Goal: Information Seeking & Learning: Learn about a topic

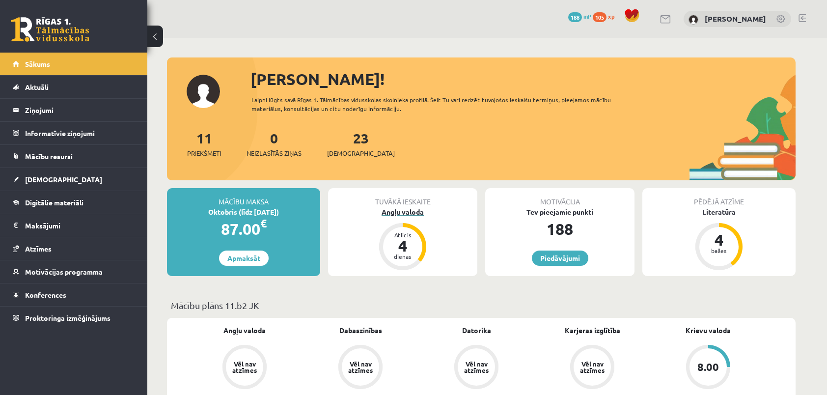
click at [398, 257] on div "dienas" at bounding box center [402, 256] width 29 height 6
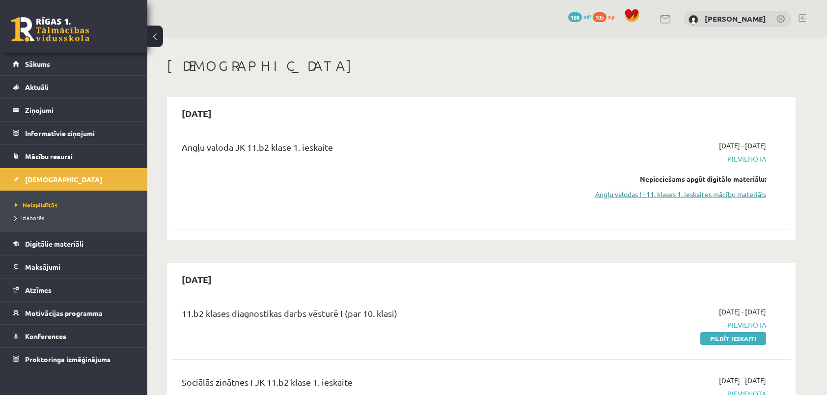
click at [663, 192] on link "Angļu valodas I - 11. klases 1. ieskaites mācību materiāls" at bounding box center [673, 194] width 185 height 10
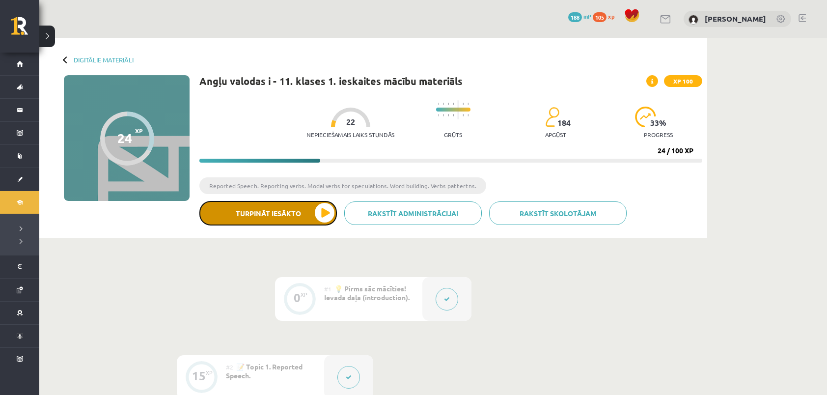
click at [291, 213] on button "Turpināt iesākto" at bounding box center [267, 213] width 137 height 25
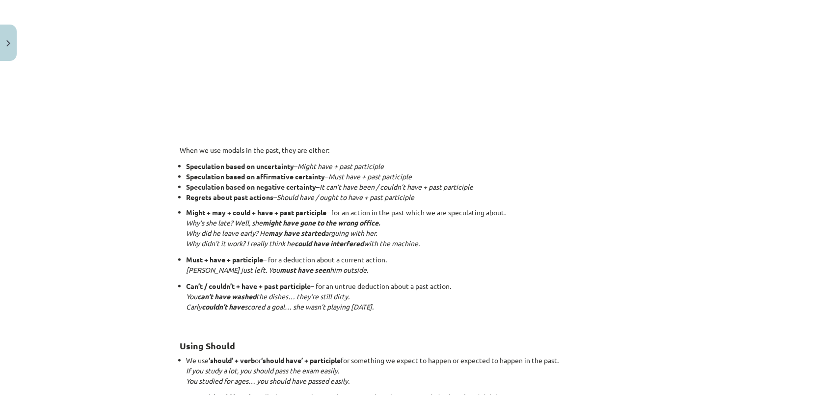
scroll to position [540, 0]
click at [332, 147] on p "When we use modals in the past, they are either:" at bounding box center [417, 149] width 474 height 10
drag, startPoint x: 175, startPoint y: 148, endPoint x: 337, endPoint y: 143, distance: 162.0
click at [337, 143] on div "15 XP Saņemsi Viegls 184 pilda Apraksts Uzdevums Palīdzība Talking About the Pa…" at bounding box center [417, 140] width 486 height 1231
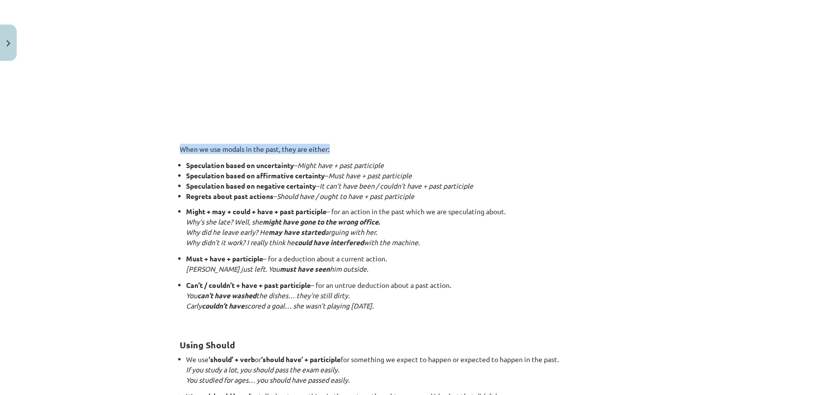
click at [383, 139] on div "Talking About the Past 🎥 Watch the video to learn how to express guesses about …" at bounding box center [417, 131] width 474 height 990
click at [154, 168] on div "Mācību tēma: Angļu valodas i - 11. klases 1. ieskaites mācību materiāls #4 📝 To…" at bounding box center [417, 197] width 834 height 395
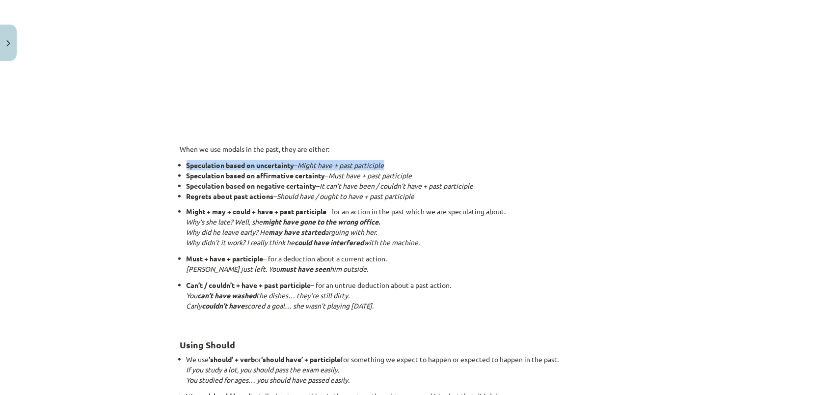
drag, startPoint x: 183, startPoint y: 165, endPoint x: 394, endPoint y: 164, distance: 211.1
click at [394, 164] on li "Speculation based on uncertainty – Might have + past participle" at bounding box center [421, 165] width 468 height 10
click at [427, 161] on li "Speculation based on uncertainty – Might have + past participle" at bounding box center [421, 165] width 468 height 10
click at [394, 151] on p "When we use modals in the past, they are either:" at bounding box center [417, 149] width 474 height 10
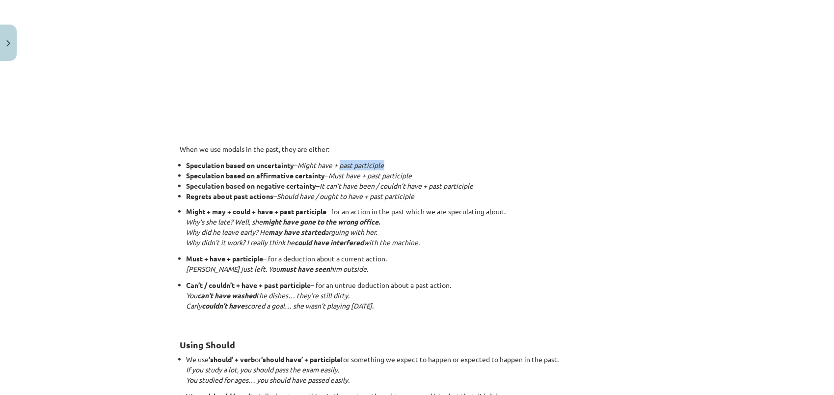
drag, startPoint x: 341, startPoint y: 162, endPoint x: 388, endPoint y: 162, distance: 46.6
click at [388, 162] on li "Speculation based on uncertainty – Might have + past participle" at bounding box center [421, 165] width 468 height 10
drag, startPoint x: 388, startPoint y: 162, endPoint x: 370, endPoint y: 180, distance: 25.3
click at [398, 154] on div "Talking About the Past 🎥 Watch the video to learn how to express guesses about …" at bounding box center [417, 131] width 474 height 990
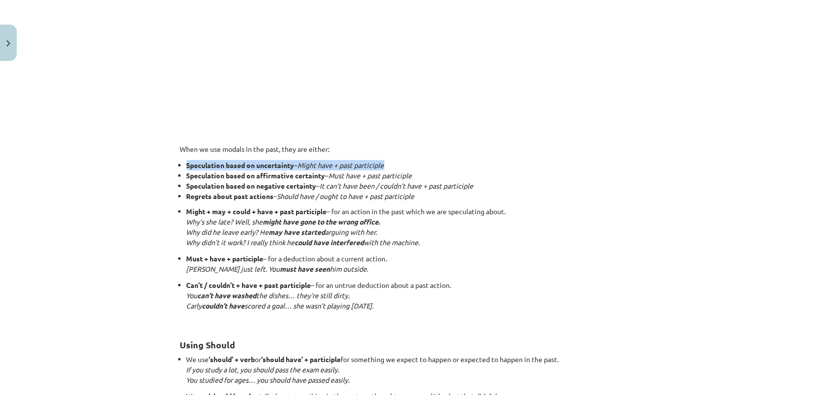
drag, startPoint x: 398, startPoint y: 154, endPoint x: 411, endPoint y: 164, distance: 16.5
click at [408, 164] on li "Speculation based on uncertainty – Might have + past participle" at bounding box center [421, 165] width 468 height 10
click at [460, 162] on li "Speculation based on uncertainty – Might have + past participle" at bounding box center [421, 165] width 468 height 10
drag, startPoint x: 175, startPoint y: 149, endPoint x: 476, endPoint y: 301, distance: 337.4
click at [476, 301] on div "15 XP Saņemsi Viegls 184 pilda Apraksts Uzdevums Palīdzība Talking About the Pa…" at bounding box center [417, 140] width 486 height 1231
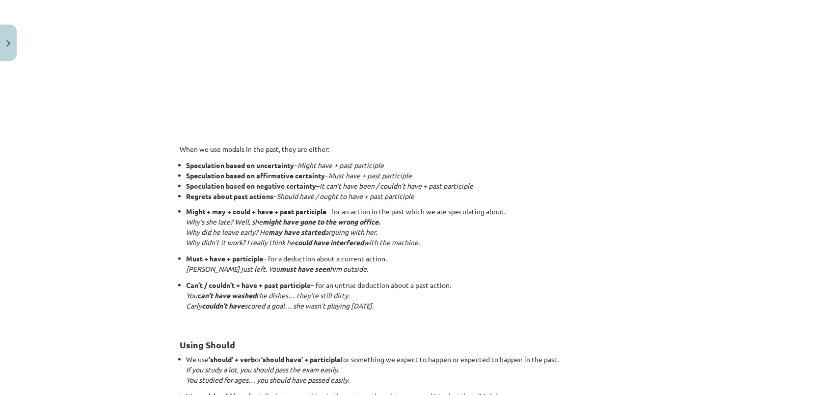
copy div "Lore ip dol sitame co adi elit, sedd eiu tempor: Incididuntu labor et doloremag…"
click at [162, 194] on div "Mācību tēma: Angļu valodas i - 11. klases 1. ieskaites mācību materiāls #4 📝 To…" at bounding box center [417, 197] width 834 height 395
drag, startPoint x: 320, startPoint y: 184, endPoint x: 484, endPoint y: 185, distance: 164.0
click at [484, 185] on li "Speculation based on negative certainty – It can’t have been / couldn’t have + …" at bounding box center [421, 186] width 468 height 10
click at [168, 247] on div "Mācību tēma: Angļu valodas i - 11. klases 1. ieskaites mācību materiāls #4 📝 To…" at bounding box center [417, 197] width 834 height 395
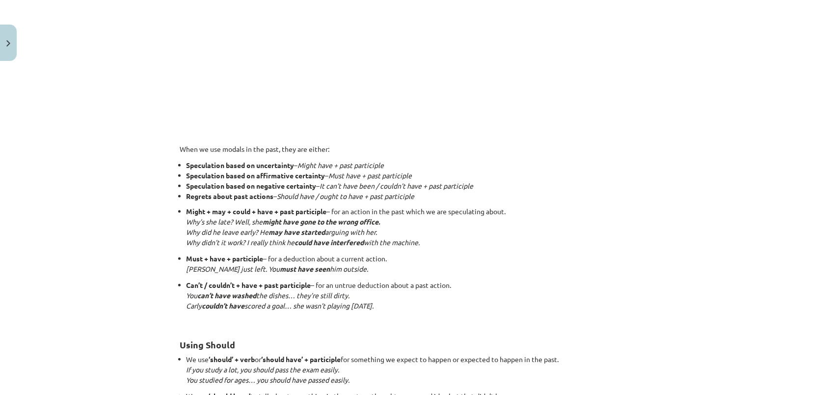
click at [174, 212] on div "15 XP Saņemsi Viegls 184 pilda Apraksts Uzdevums Palīdzība Talking About the Pa…" at bounding box center [417, 140] width 486 height 1231
drag, startPoint x: 180, startPoint y: 269, endPoint x: 334, endPoint y: 274, distance: 154.7
click at [334, 274] on ul "Might + may + could + have + past participle – for an action in the past which …" at bounding box center [417, 263] width 474 height 115
drag, startPoint x: 184, startPoint y: 296, endPoint x: 361, endPoint y: 299, distance: 177.2
click at [361, 299] on p "Can’t / couldn’t + have + past participle – for an untrue deduction about a pas…" at bounding box center [421, 300] width 468 height 41
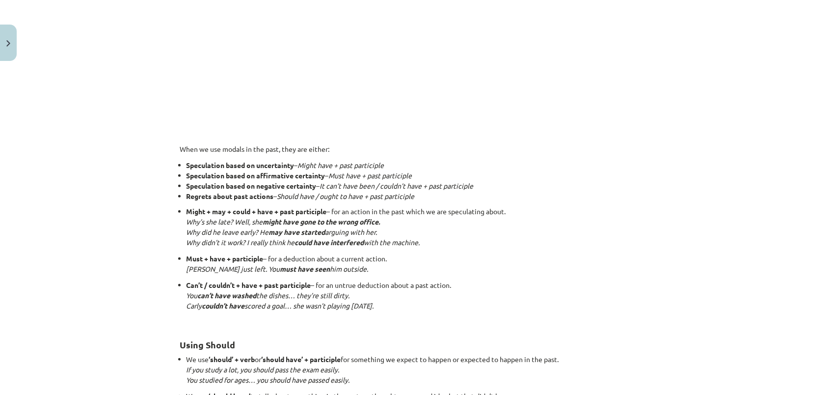
click at [257, 327] on h2 "Using Should" at bounding box center [417, 339] width 474 height 24
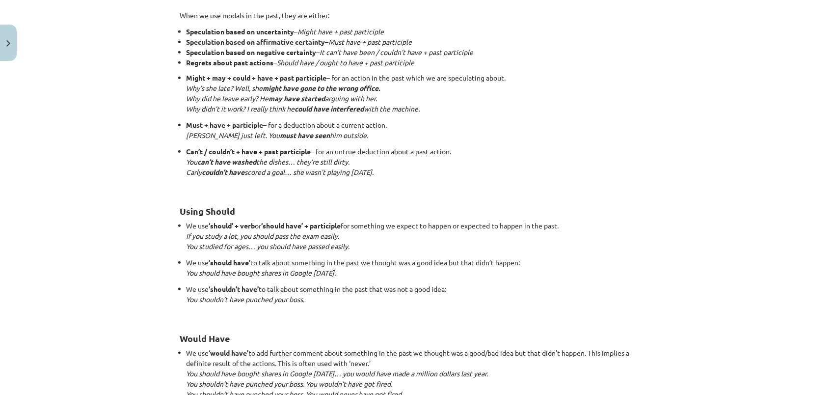
scroll to position [687, 0]
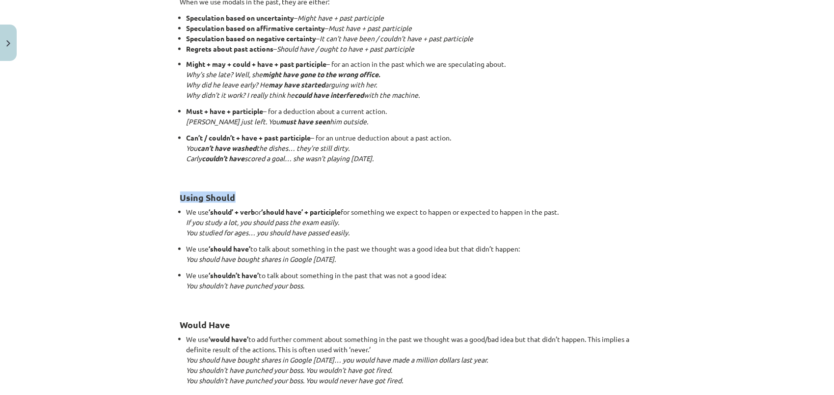
drag, startPoint x: 173, startPoint y: 195, endPoint x: 236, endPoint y: 194, distance: 63.3
click at [155, 242] on div "Mācību tēma: Angļu valodas i - 11. klases 1. ieskaites mācību materiāls #4 📝 To…" at bounding box center [417, 197] width 834 height 395
drag, startPoint x: 173, startPoint y: 194, endPoint x: 255, endPoint y: 194, distance: 82.0
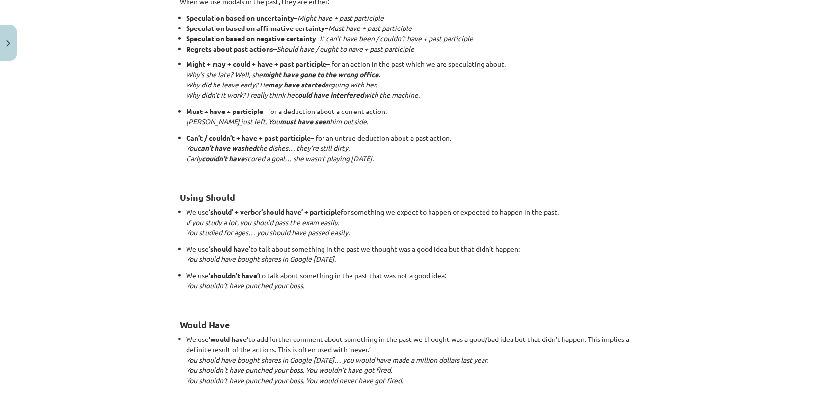
click at [150, 242] on div "Mācību tēma: Angļu valodas i - 11. klases 1. ieskaites mācību materiāls #4 📝 To…" at bounding box center [417, 197] width 834 height 395
drag, startPoint x: 176, startPoint y: 210, endPoint x: 256, endPoint y: 210, distance: 80.0
click at [256, 210] on li "We use ‘should’ + verb or ‘should have’ + participle for something we expect to…" at bounding box center [421, 222] width 468 height 31
drag, startPoint x: 256, startPoint y: 210, endPoint x: 347, endPoint y: 218, distance: 90.7
click at [346, 218] on p "We use ‘should’ + verb or ‘should have’ + participle for something we expect to…" at bounding box center [421, 222] width 468 height 31
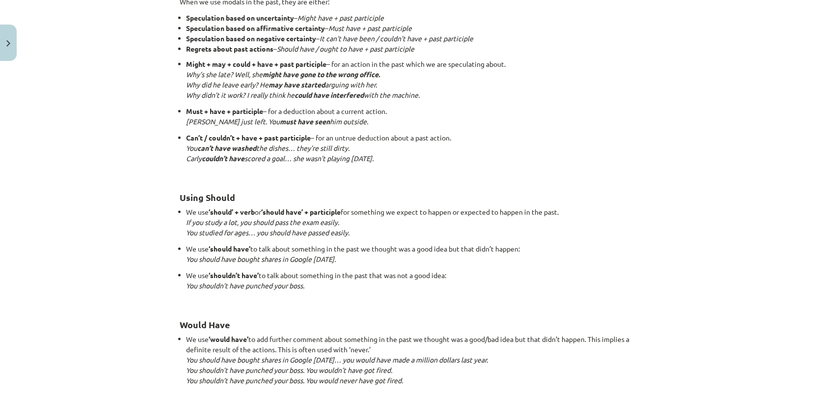
drag, startPoint x: 346, startPoint y: 210, endPoint x: 574, endPoint y: 214, distance: 228.3
click at [574, 214] on p "We use ‘should’ + verb or ‘should have’ + participle for something we expect to…" at bounding box center [421, 222] width 468 height 31
copy p "for something we expect to happen or expected to happen in the past."
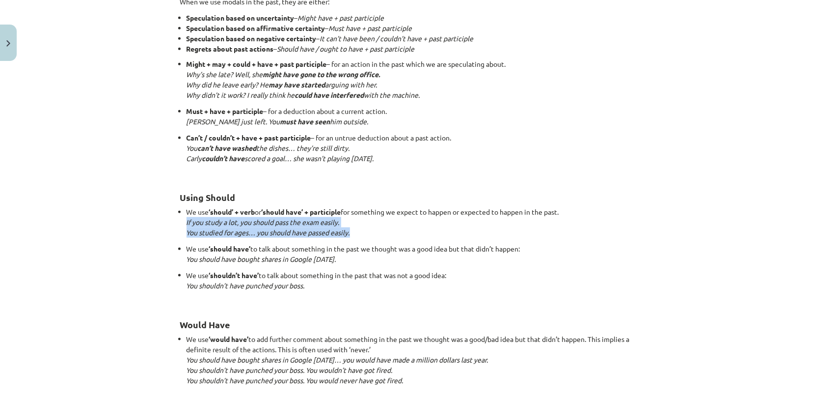
drag, startPoint x: 180, startPoint y: 225, endPoint x: 367, endPoint y: 229, distance: 187.6
click at [367, 229] on ul "We use ‘should’ + verb or ‘should have’ + participle for something we expect to…" at bounding box center [417, 254] width 474 height 94
copy p "If you study a lot, you should pass the exam easily. You studied for ages… you …"
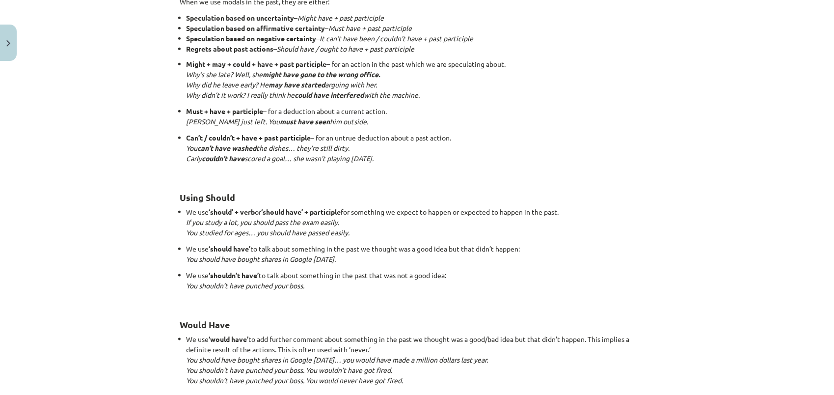
drag, startPoint x: 411, startPoint y: 86, endPoint x: 274, endPoint y: 65, distance: 139.1
click at [235, 237] on ul "We use ‘should’ + verb or ‘should have’ + participle for something we expect to…" at bounding box center [417, 254] width 474 height 94
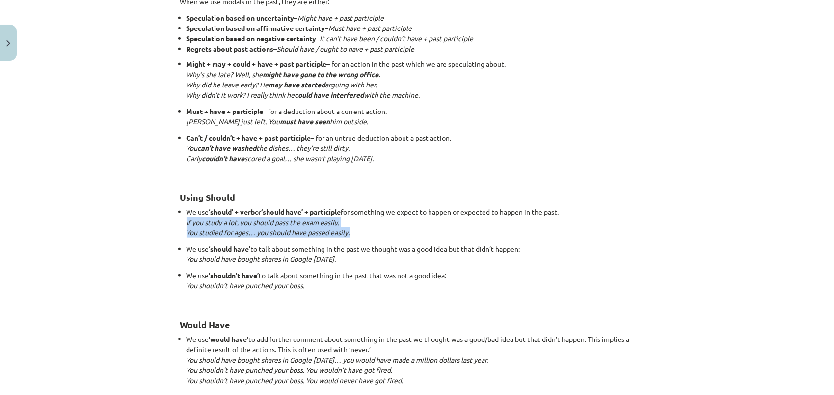
drag, startPoint x: 183, startPoint y: 222, endPoint x: 351, endPoint y: 229, distance: 169.0
click at [351, 229] on p "We use ‘should’ + verb or ‘should have’ + participle for something we expect to…" at bounding box center [421, 222] width 468 height 31
copy p "If you study a lot, you should pass the exam easily. You studied for ages… you …"
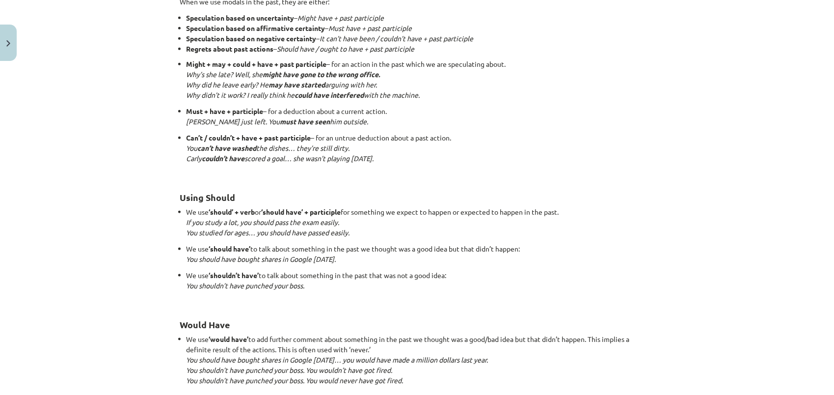
click at [366, 259] on p "We use ‘should have’ to talk about something in the past we thought was a good …" at bounding box center [421, 253] width 468 height 21
drag, startPoint x: 183, startPoint y: 247, endPoint x: 527, endPoint y: 257, distance: 344.2
click at [527, 257] on p "We use ‘should have’ to talk about something in the past we thought was a good …" at bounding box center [421, 253] width 468 height 21
copy p "We use ‘should have’ to talk about something in the past we thought was a good …"
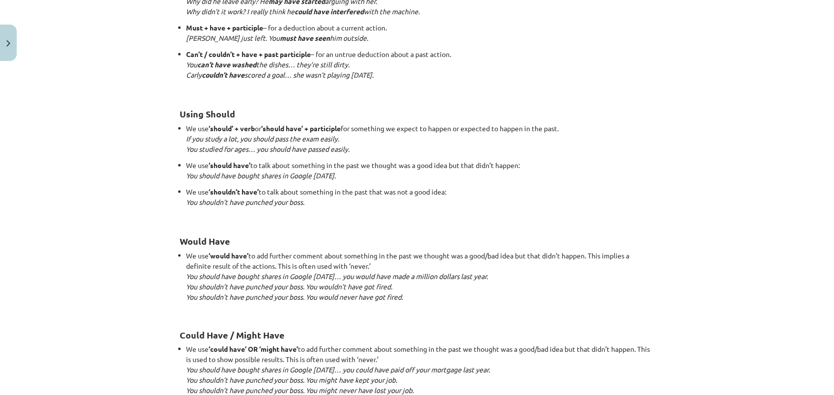
scroll to position [785, 0]
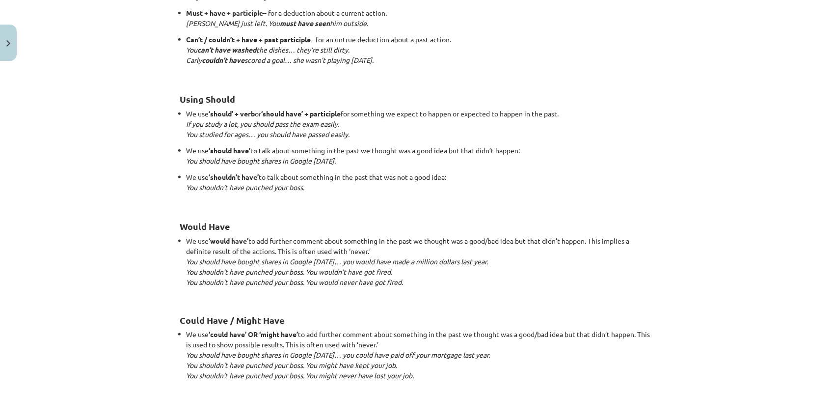
drag, startPoint x: 234, startPoint y: 202, endPoint x: 202, endPoint y: 181, distance: 38.7
click at [234, 201] on p "We use ‘shouldn’t have’ to talk about something in the past that was not a good…" at bounding box center [421, 187] width 468 height 31
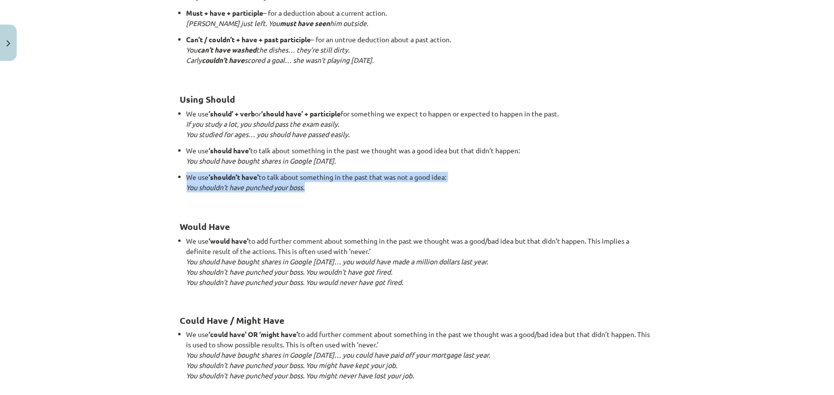
drag, startPoint x: 172, startPoint y: 175, endPoint x: 462, endPoint y: 182, distance: 289.7
copy p "We use ‘shouldn’t have’ to talk about something in the past that was not a good…"
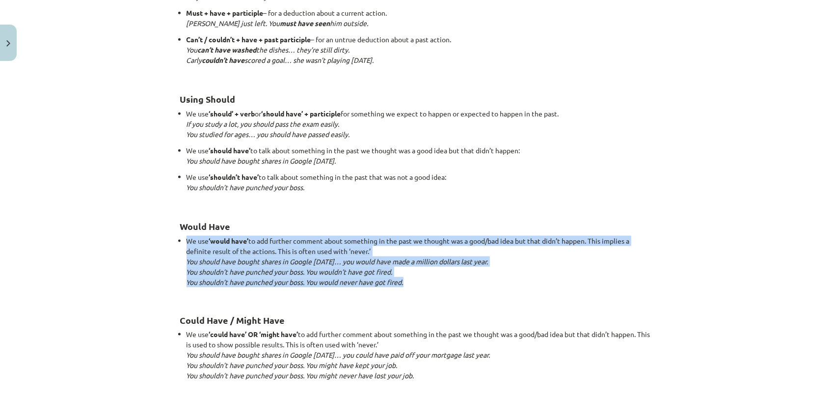
drag, startPoint x: 174, startPoint y: 241, endPoint x: 659, endPoint y: 277, distance: 485.9
click at [659, 277] on div "Mācību tēma: Angļu valodas i - 11. klases 1. ieskaites mācību materiāls #4 📝 To…" at bounding box center [417, 197] width 834 height 395
copy li "We use ‘would have’ to add further comment about something in the past we thoug…"
click at [301, 285] on em "You shouldn’t have punched your boss. You would never have got fired." at bounding box center [295, 281] width 217 height 9
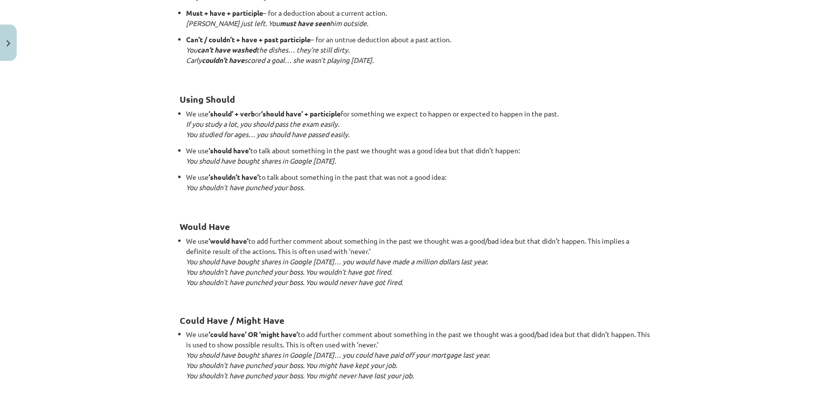
click at [219, 277] on em "You shouldn’t have punched your boss. You would never have got fired." at bounding box center [295, 281] width 217 height 9
drag, startPoint x: 183, startPoint y: 260, endPoint x: 518, endPoint y: 261, distance: 335.8
click at [518, 261] on li "We use ‘would have’ to add further comment about something in the past we thoug…" at bounding box center [421, 267] width 468 height 62
click at [289, 314] on h2 "Could Have / Might Have" at bounding box center [417, 314] width 474 height 24
drag, startPoint x: 173, startPoint y: 318, endPoint x: 287, endPoint y: 317, distance: 113.4
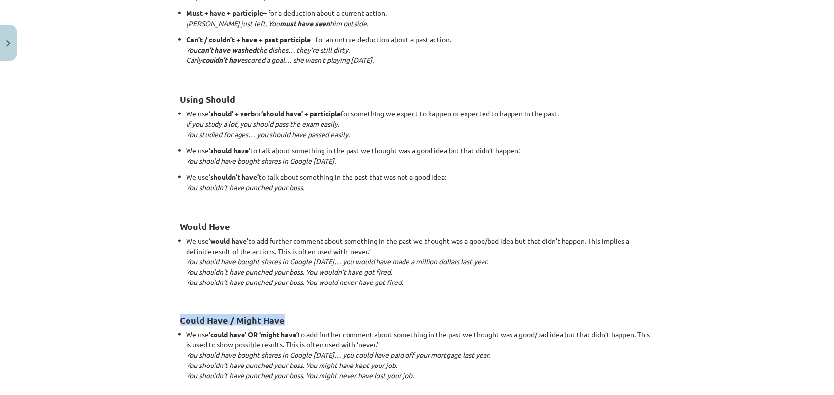
click at [323, 304] on h2 "Could Have / Might Have" at bounding box center [417, 314] width 474 height 24
drag, startPoint x: 180, startPoint y: 331, endPoint x: 176, endPoint y: 336, distance: 6.3
click at [180, 331] on ul "We use ‘could have’ OR ‘might have’ to add further comment about something in t…" at bounding box center [417, 355] width 474 height 52
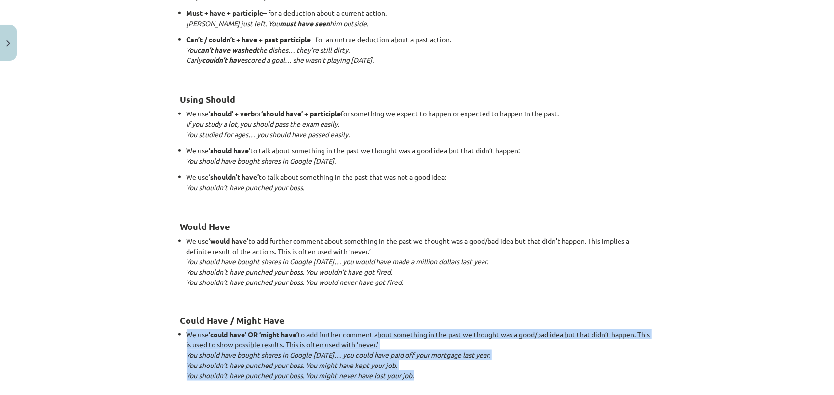
drag, startPoint x: 173, startPoint y: 334, endPoint x: 662, endPoint y: 376, distance: 490.7
click at [662, 376] on div "Mācību tēma: Angļu valodas i - 11. klases 1. ieskaites mācību materiāls #4 📝 To…" at bounding box center [417, 197] width 834 height 395
copy li "We use ‘could have’ OR ‘might have’ to add further comment about something in t…"
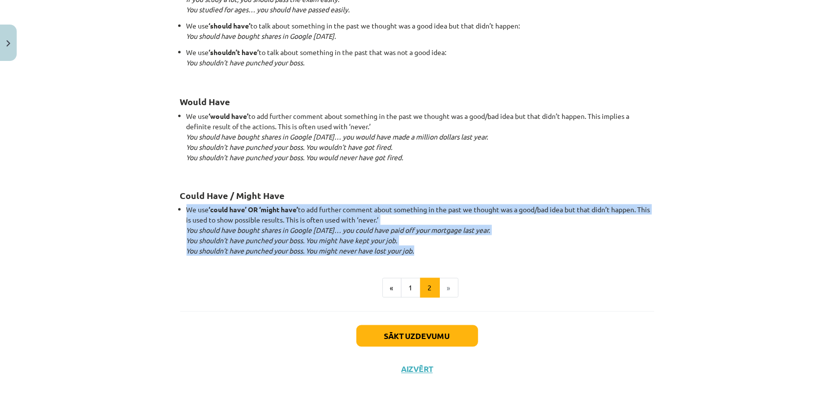
scroll to position [924, 0]
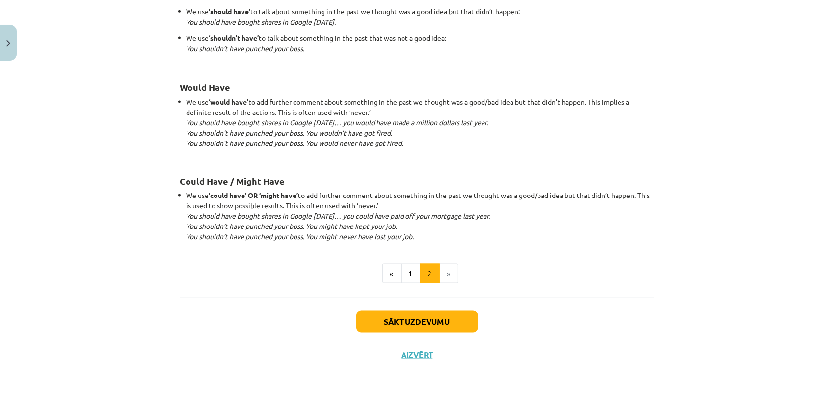
click at [445, 276] on li "»" at bounding box center [449, 274] width 19 height 20
click at [443, 273] on li "»" at bounding box center [449, 274] width 19 height 20
click at [427, 320] on button "Sākt uzdevumu" at bounding box center [417, 322] width 122 height 22
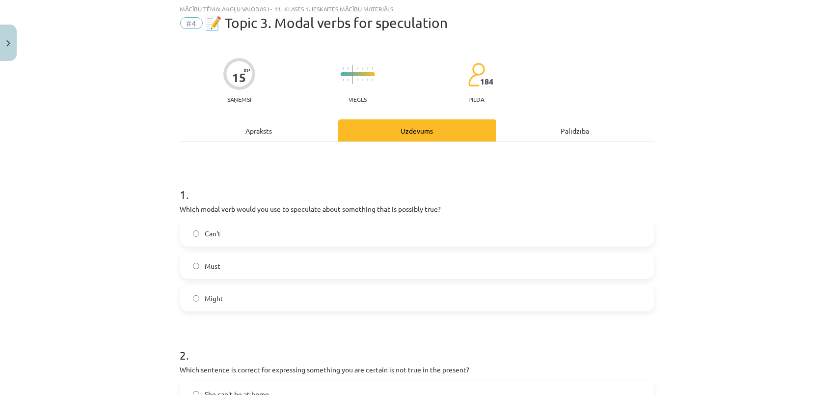
scroll to position [25, 0]
click at [215, 296] on span "Might" at bounding box center [214, 299] width 19 height 10
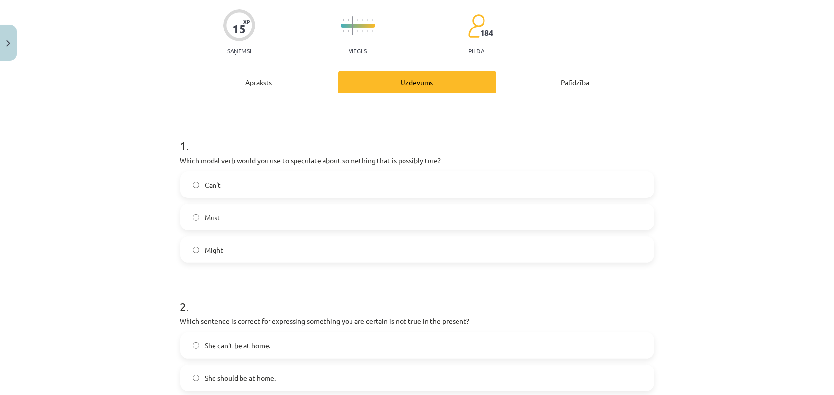
scroll to position [123, 0]
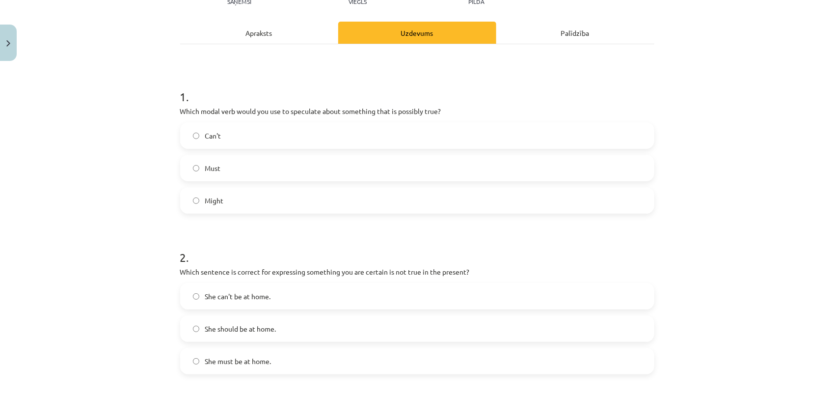
click at [239, 300] on span "She can't be at home." at bounding box center [238, 296] width 66 height 10
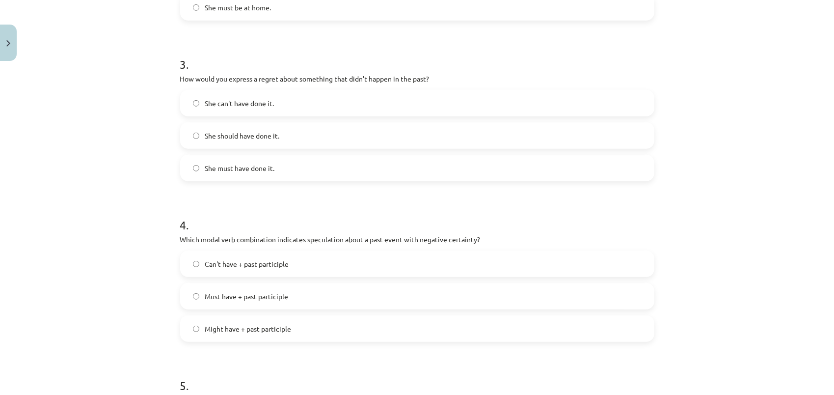
scroll to position [515, 0]
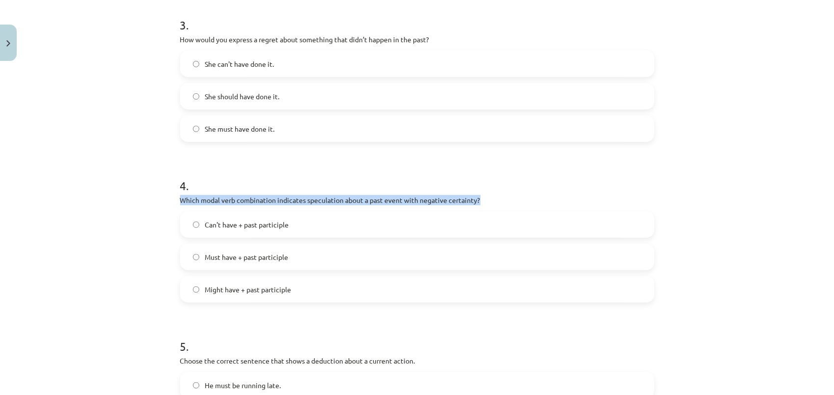
drag, startPoint x: 176, startPoint y: 200, endPoint x: 477, endPoint y: 199, distance: 300.9
click at [477, 199] on p "Which modal verb combination indicates speculation about a past event with nega…" at bounding box center [417, 200] width 474 height 10
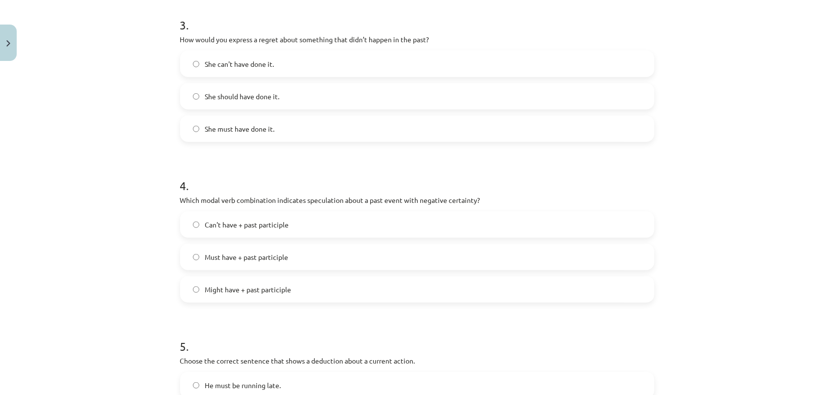
click at [353, 225] on label "Can't have + past participle" at bounding box center [417, 224] width 472 height 25
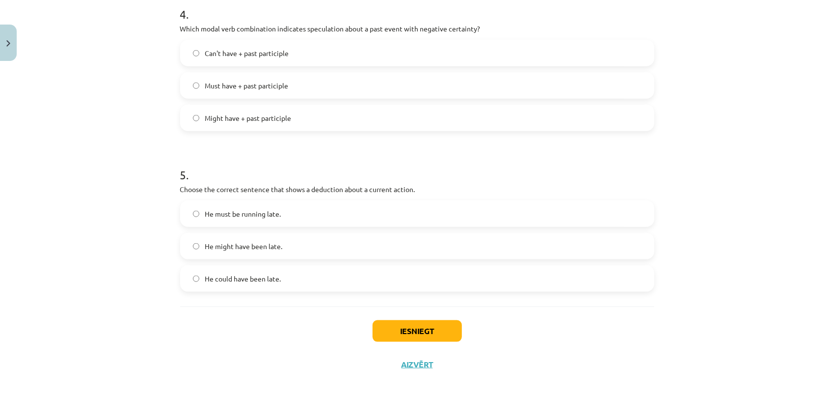
scroll to position [697, 0]
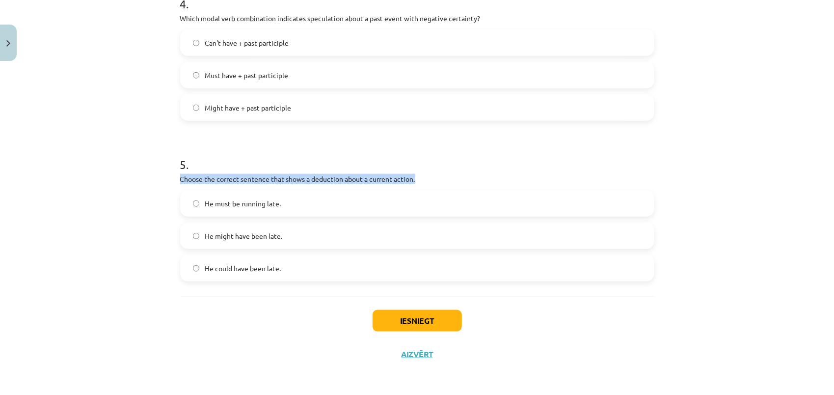
drag, startPoint x: 178, startPoint y: 181, endPoint x: 416, endPoint y: 176, distance: 238.6
click at [416, 176] on p "Choose the correct sentence that shows a deduction about a current action." at bounding box center [417, 179] width 474 height 10
click at [424, 176] on p "Choose the correct sentence that shows a deduction about a current action." at bounding box center [417, 179] width 474 height 10
click at [283, 237] on label "He might have been late." at bounding box center [417, 235] width 472 height 25
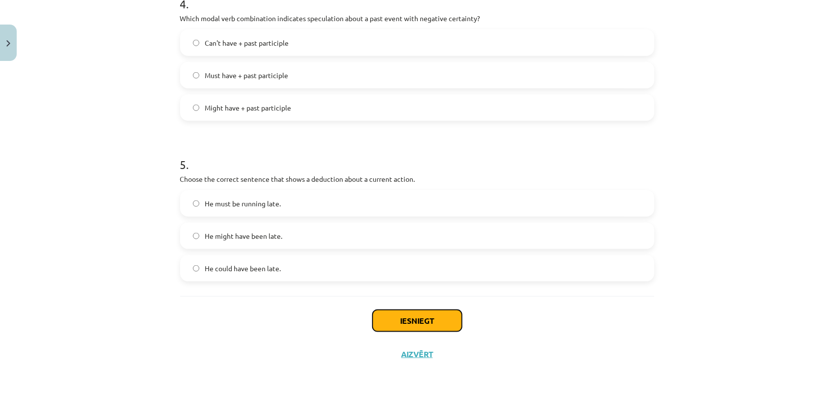
click at [433, 320] on button "Iesniegt" at bounding box center [417, 321] width 89 height 22
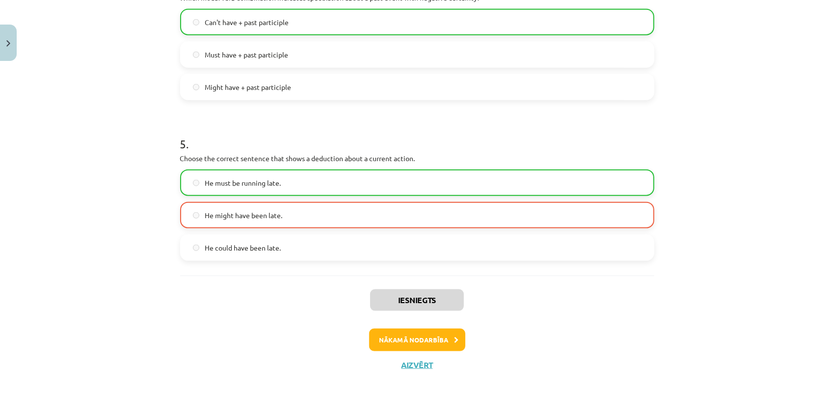
scroll to position [727, 0]
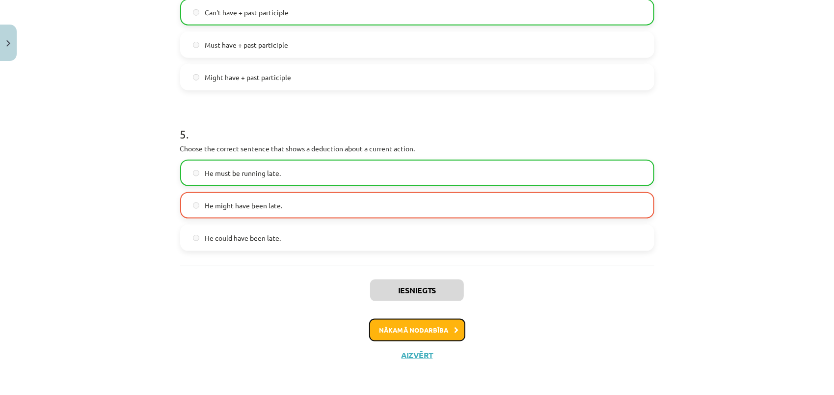
click at [422, 329] on button "Nākamā nodarbība" at bounding box center [417, 330] width 96 height 23
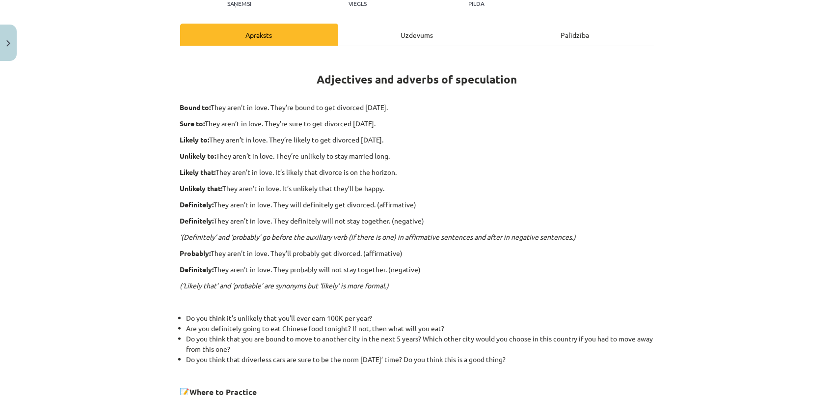
scroll to position [135, 0]
